Goal: Navigation & Orientation: Find specific page/section

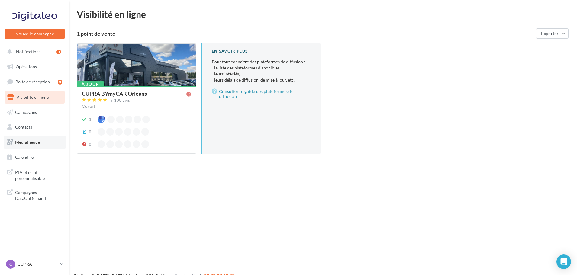
click at [22, 141] on span "Médiathèque" at bounding box center [27, 142] width 25 height 5
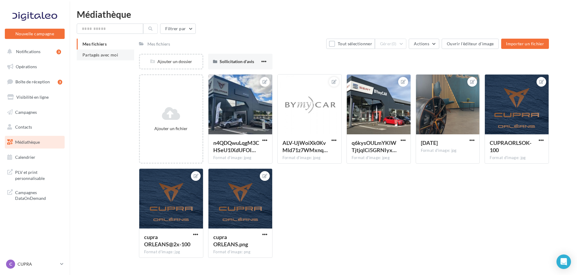
click at [101, 55] on span "Partagés avec moi" at bounding box center [101, 54] width 36 height 5
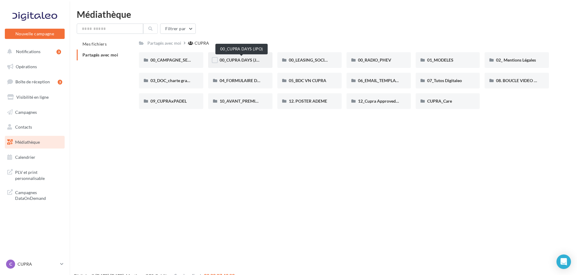
click at [243, 63] on span "00_CUPRA DAYS (JPO)" at bounding box center [242, 59] width 44 height 5
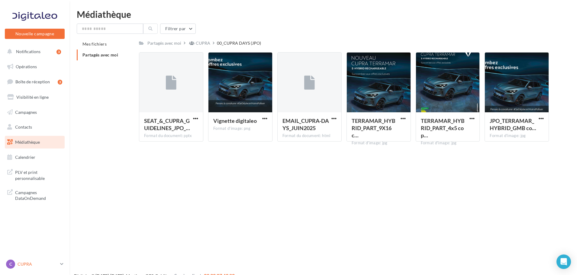
click at [38, 264] on p "CUPRA" at bounding box center [38, 264] width 40 height 6
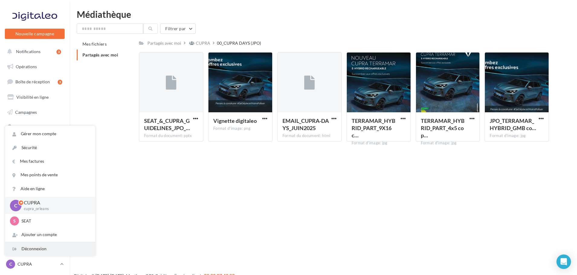
click at [53, 252] on div "Déconnexion" at bounding box center [50, 249] width 90 height 14
